Goal: Information Seeking & Learning: Learn about a topic

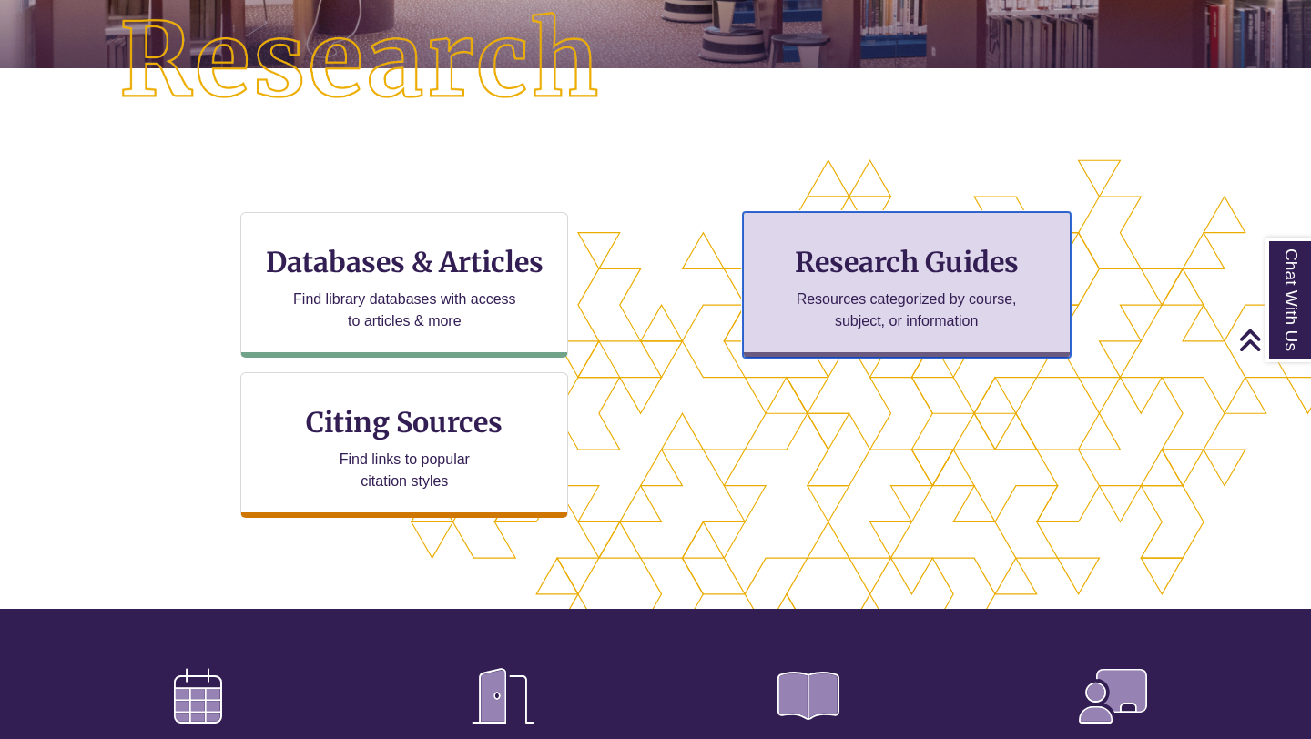
click at [822, 331] on p "Resources categorized by course, subject, or information" at bounding box center [907, 311] width 238 height 44
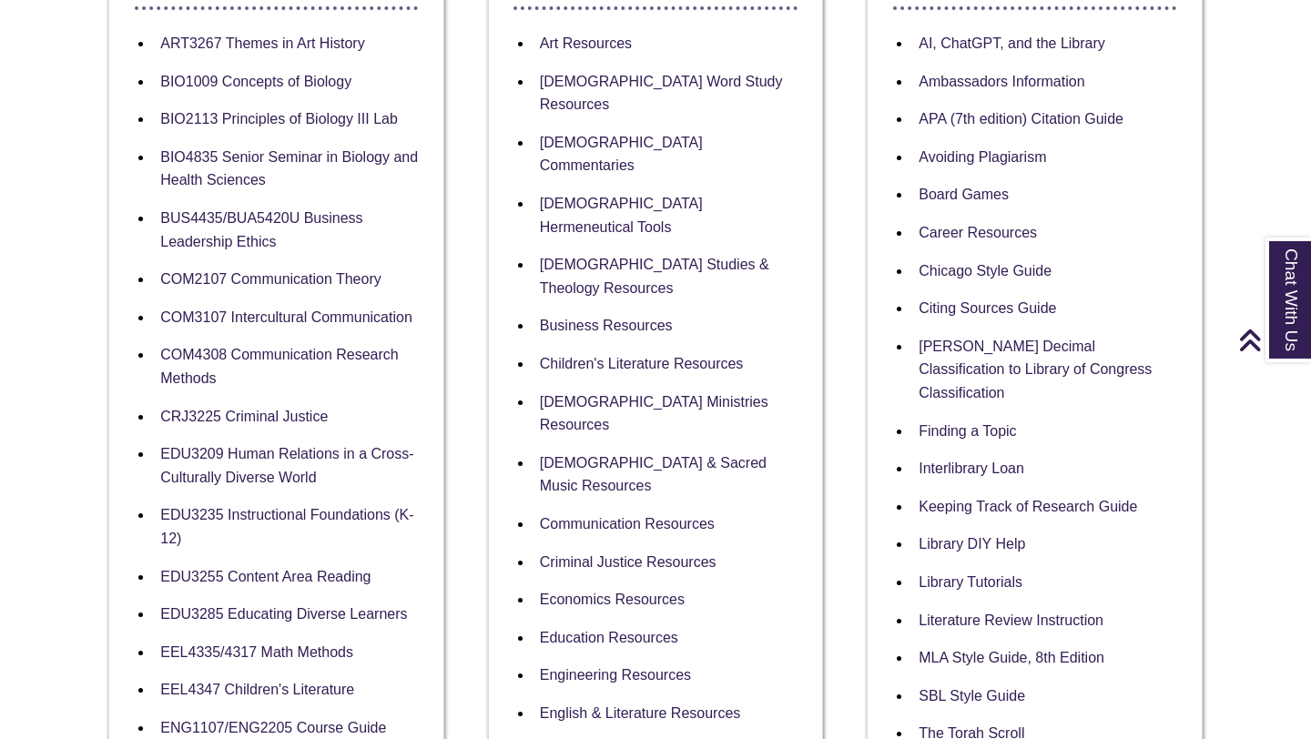
scroll to position [441, 0]
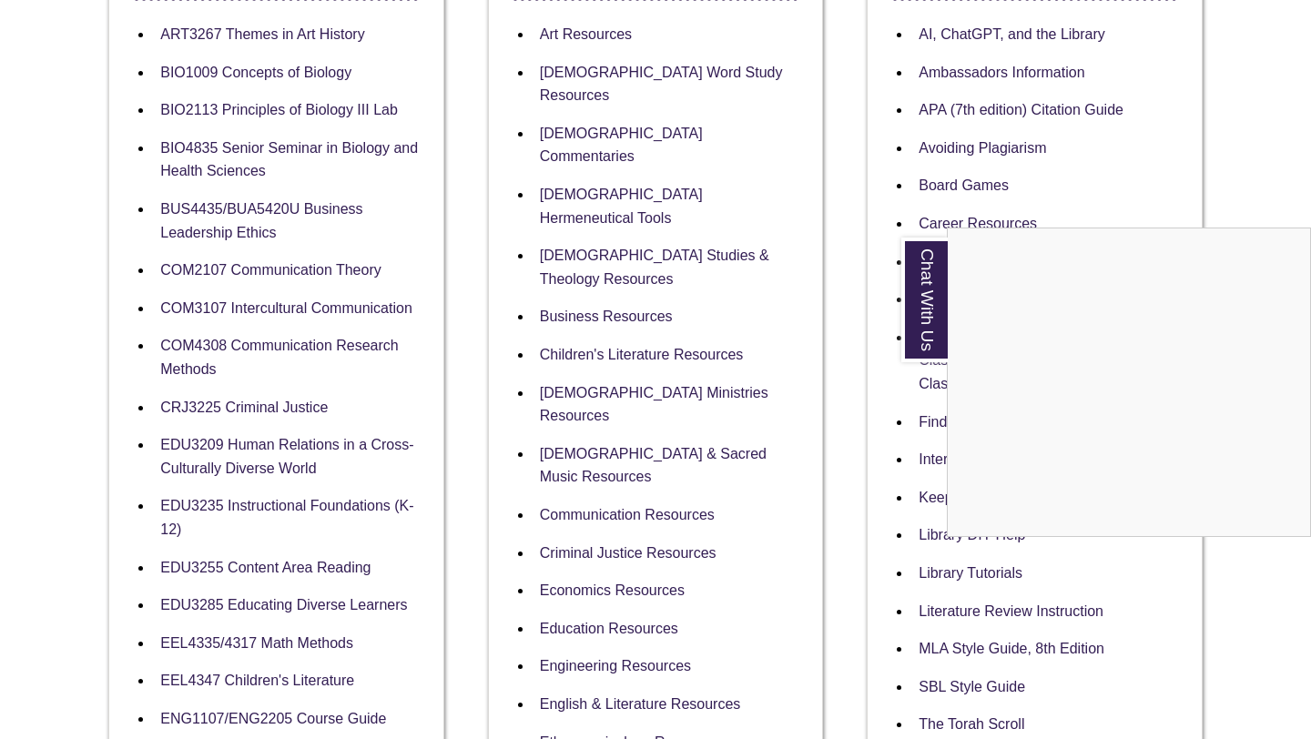
click at [553, 486] on div "Chat With Us" at bounding box center [655, 369] width 1311 height 739
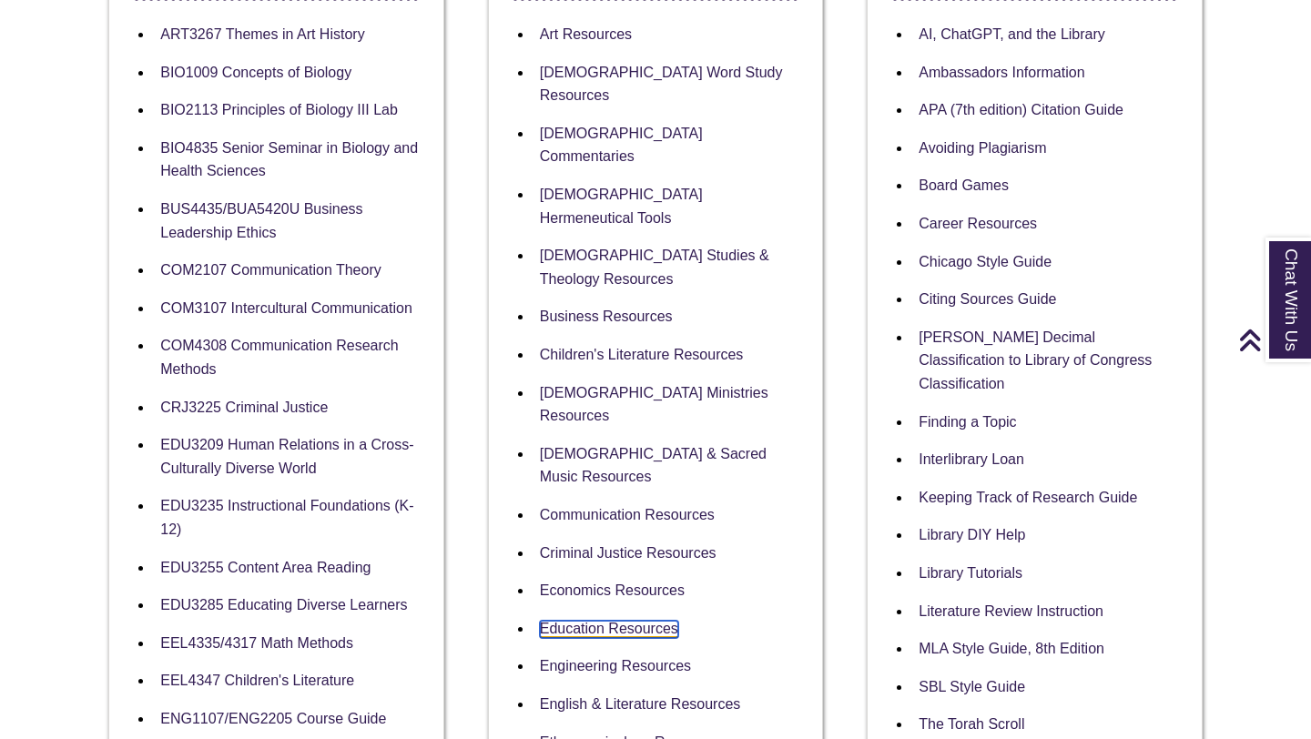
click at [562, 621] on link "Education Resources" at bounding box center [609, 629] width 138 height 17
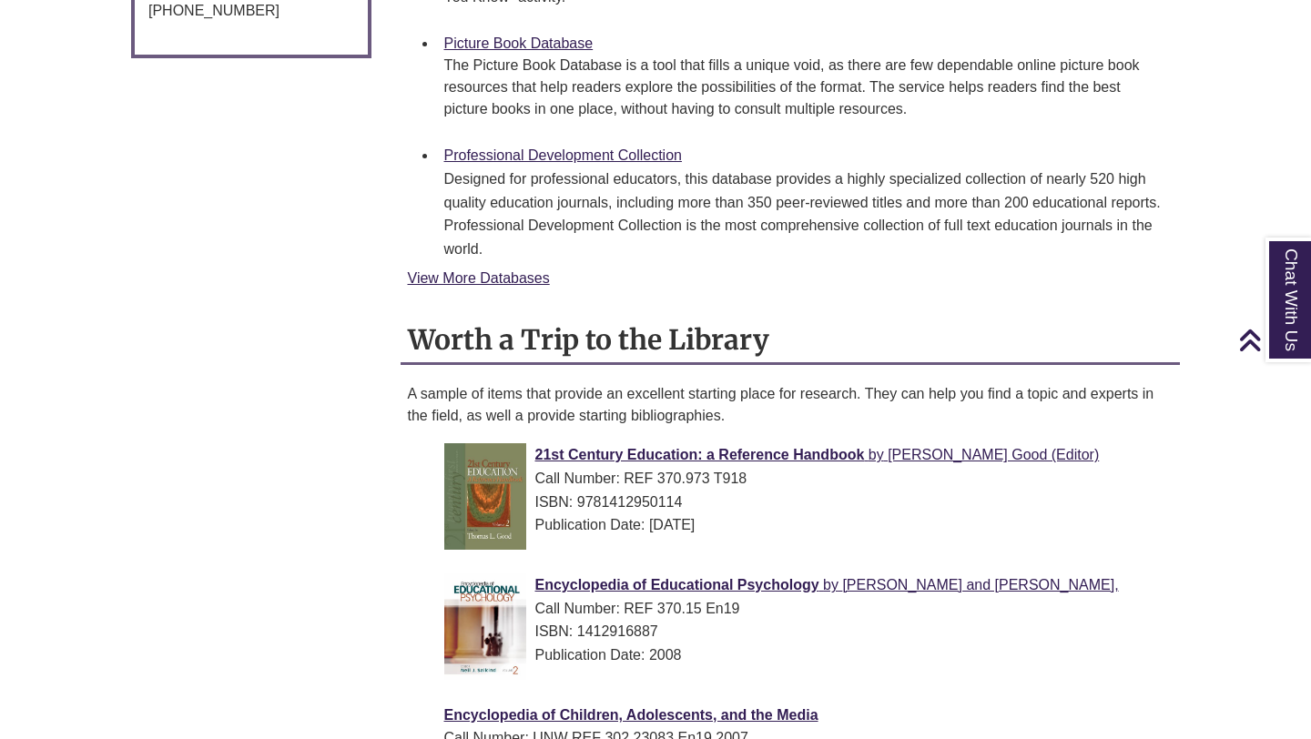
scroll to position [1617, 0]
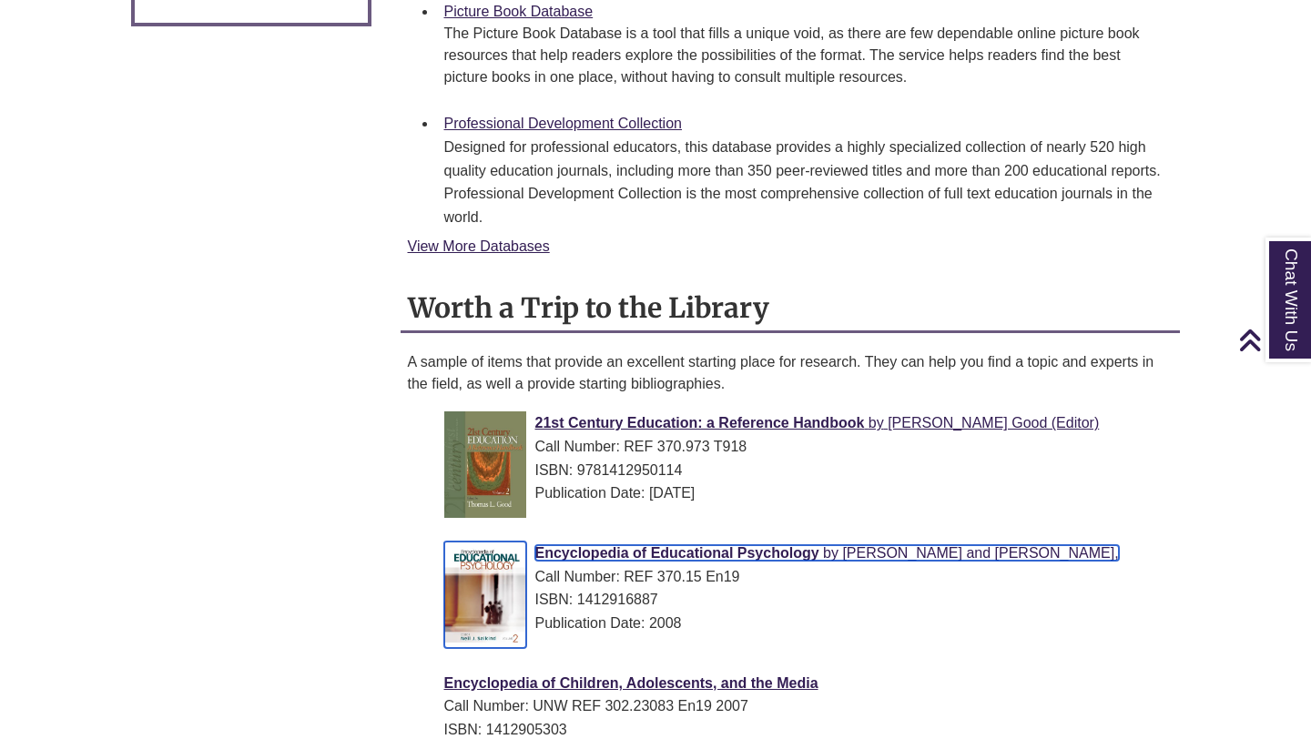
click at [482, 608] on img at bounding box center [485, 595] width 82 height 107
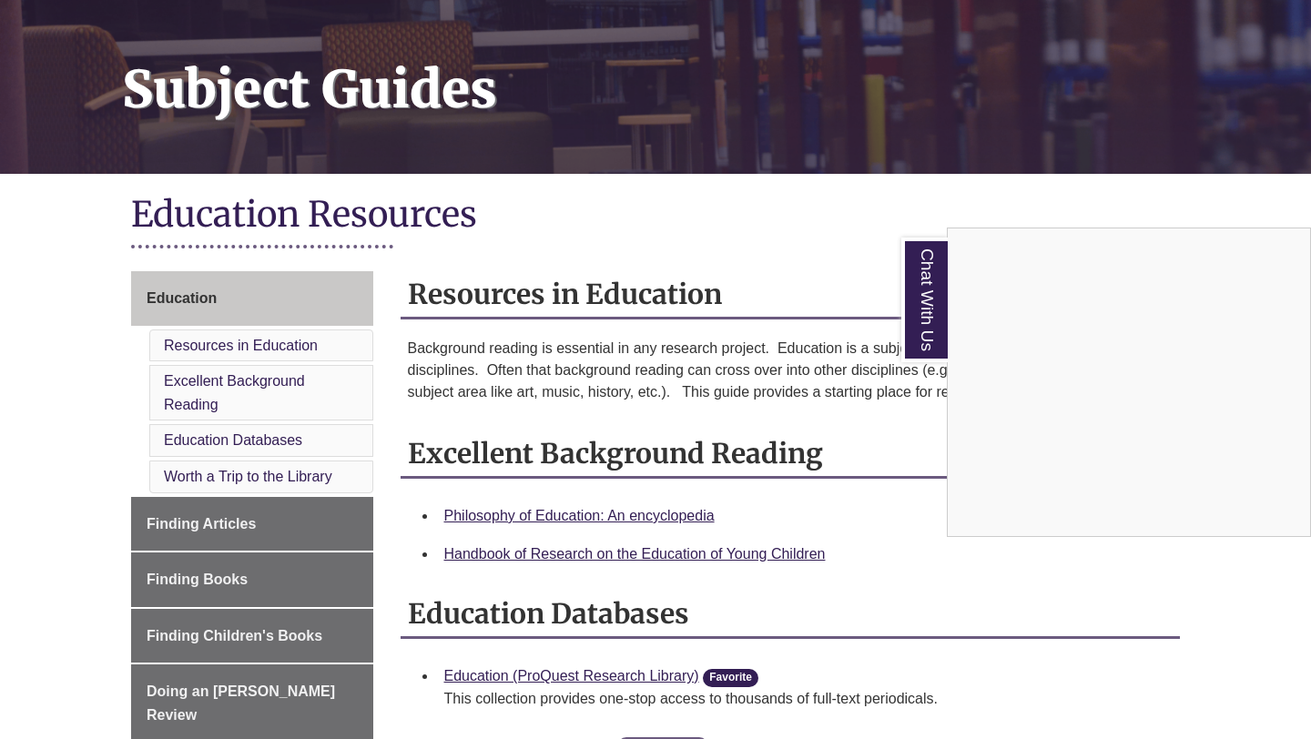
scroll to position [0, 0]
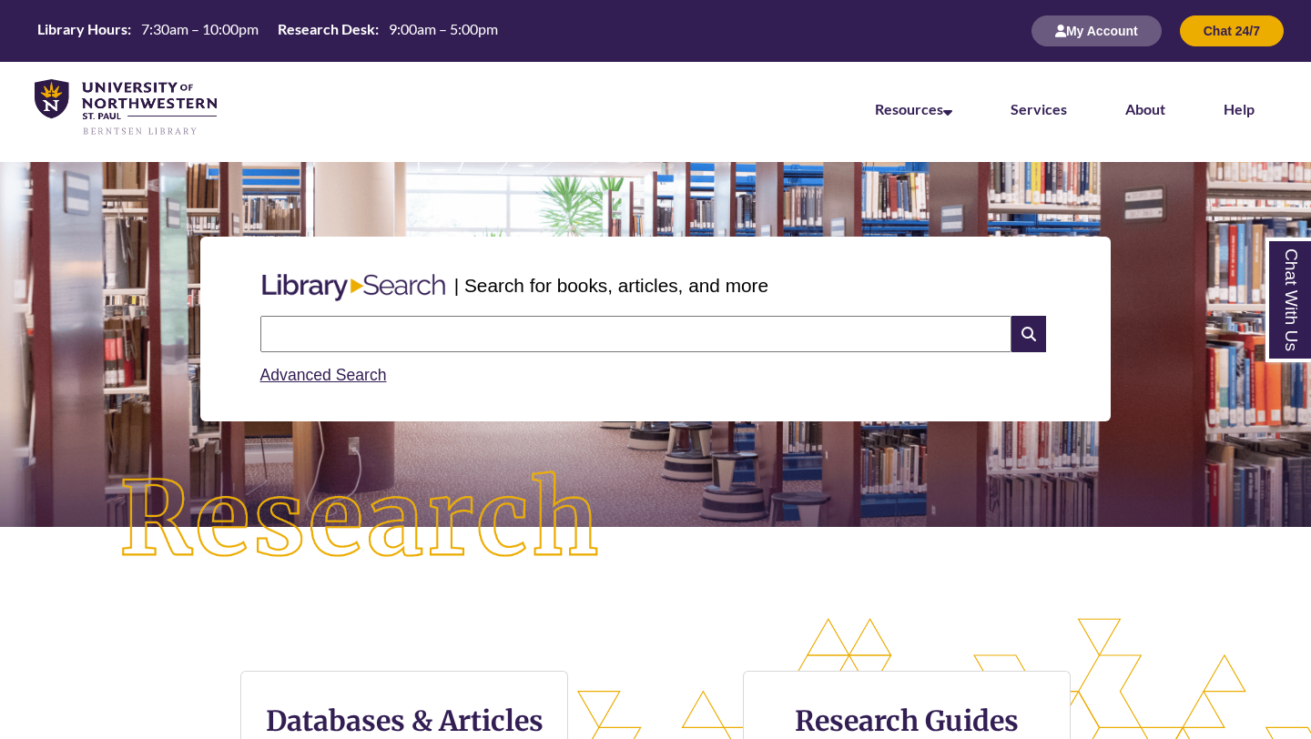
click at [340, 332] on input "text" at bounding box center [635, 334] width 751 height 36
type input "**********"
